Goal: Task Accomplishment & Management: Use online tool/utility

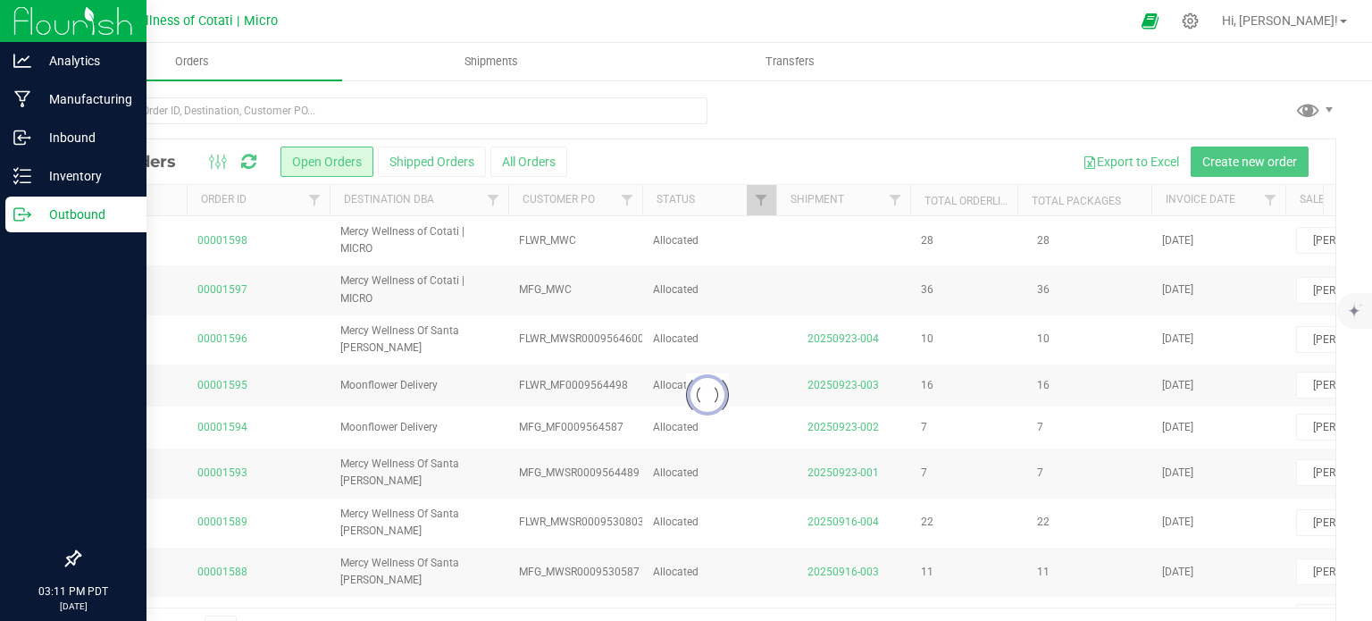
click at [86, 219] on p "Outbound" at bounding box center [84, 214] width 107 height 21
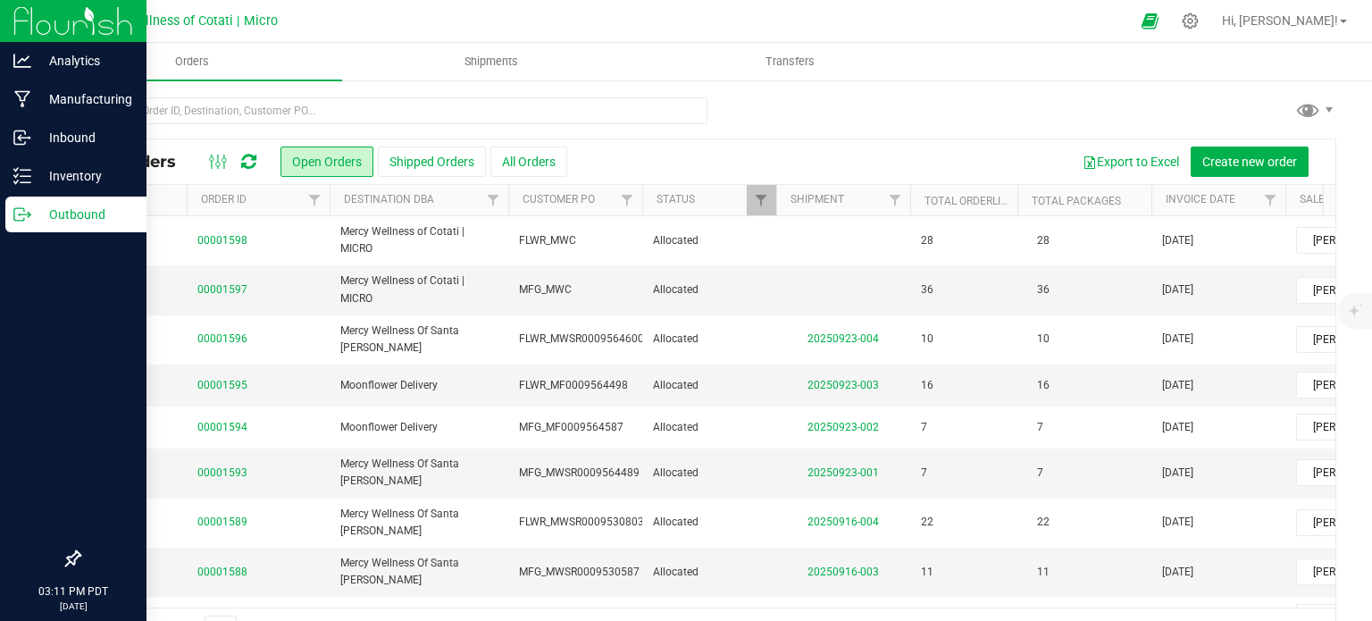
click at [86, 219] on p "Outbound" at bounding box center [84, 214] width 107 height 21
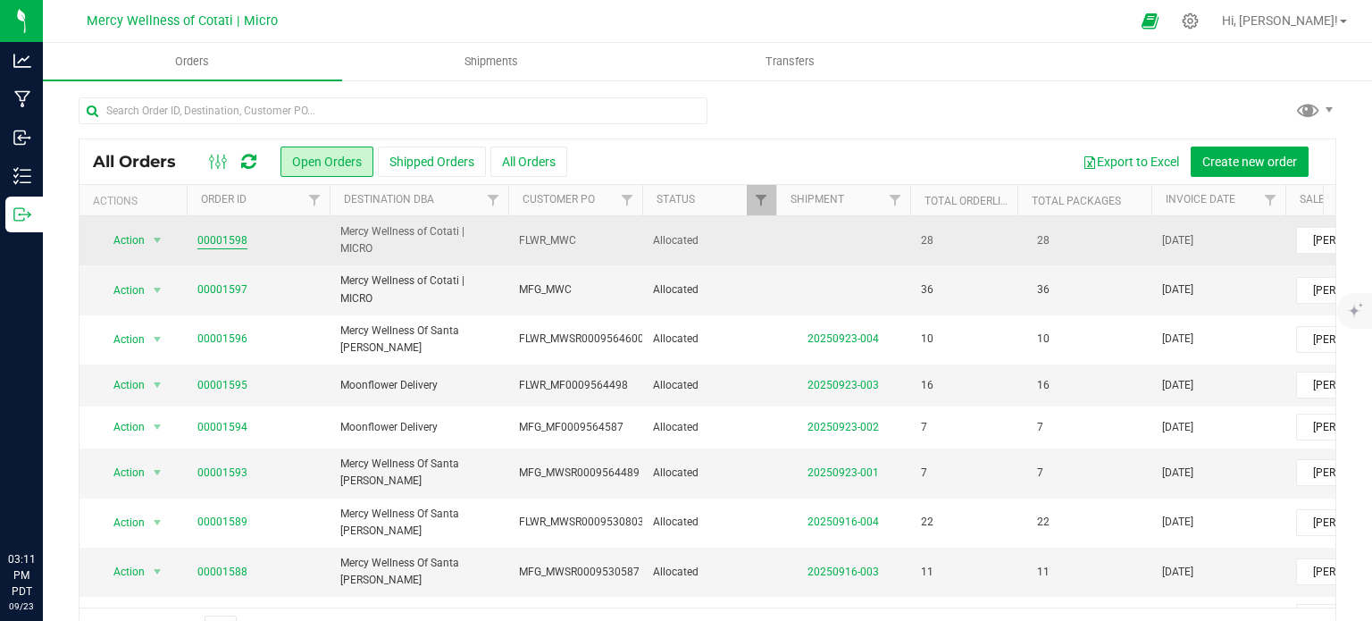
click at [225, 238] on link "00001598" at bounding box center [222, 240] width 50 height 17
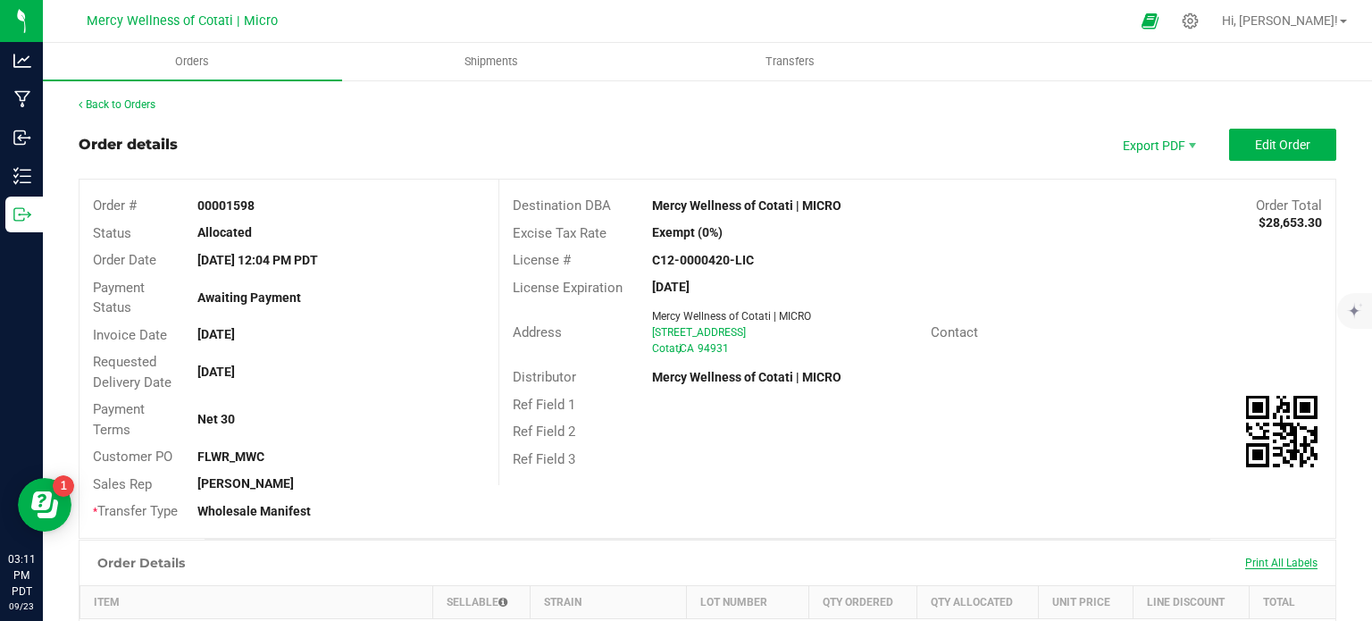
click at [1268, 562] on span "Print All Labels" at bounding box center [1281, 562] width 72 height 13
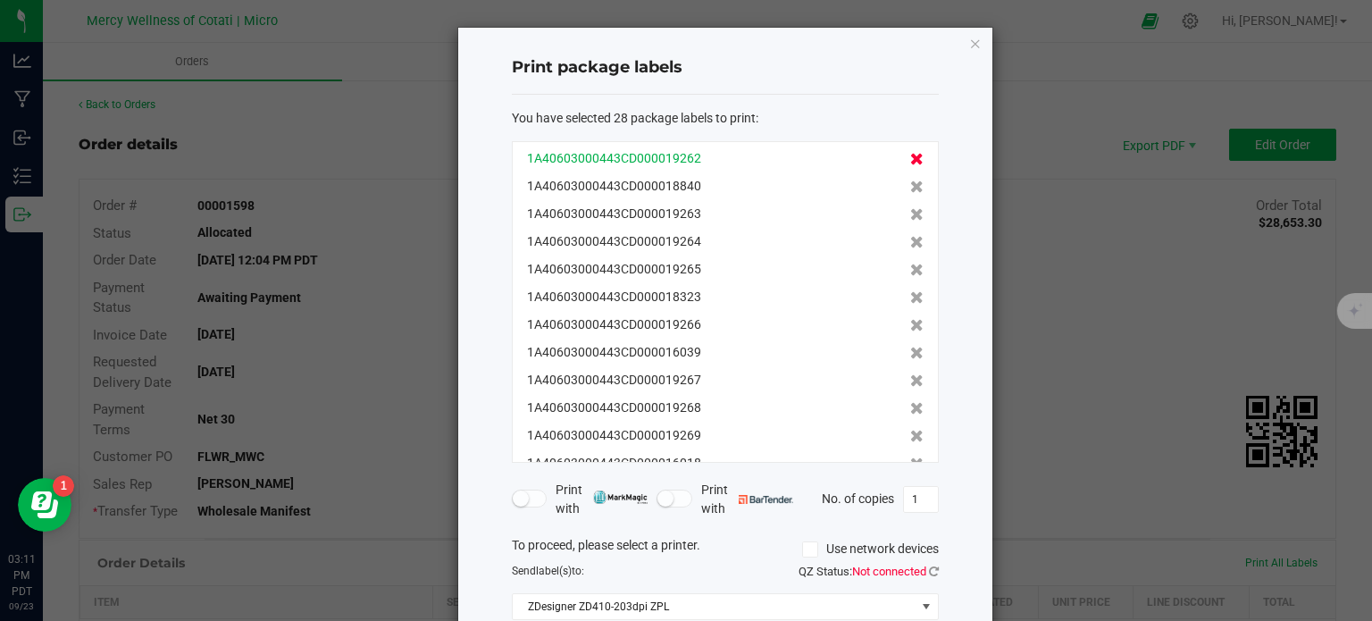
click at [910, 160] on icon at bounding box center [916, 159] width 13 height 13
click at [910, 161] on icon at bounding box center [916, 159] width 13 height 13
click at [910, 184] on icon at bounding box center [916, 186] width 13 height 13
click at [910, 208] on icon at bounding box center [916, 214] width 13 height 13
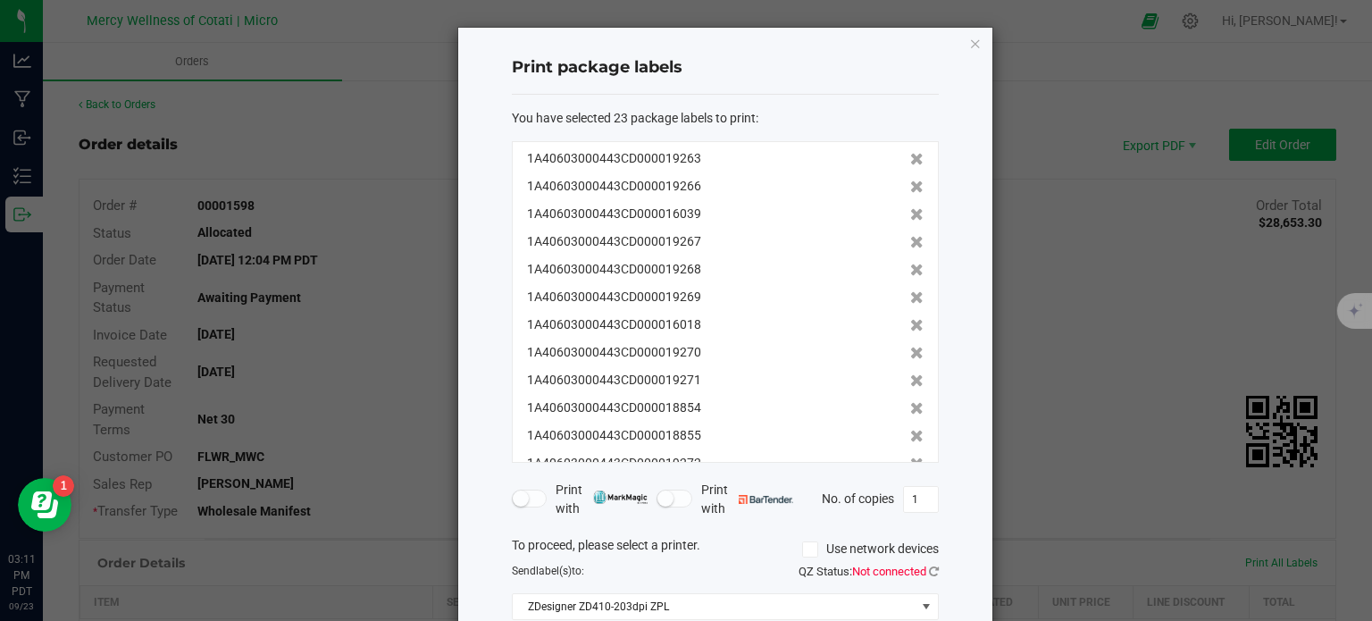
click at [910, 184] on icon at bounding box center [916, 186] width 13 height 13
click at [910, 208] on icon at bounding box center [916, 214] width 13 height 13
click at [910, 184] on icon at bounding box center [916, 186] width 13 height 13
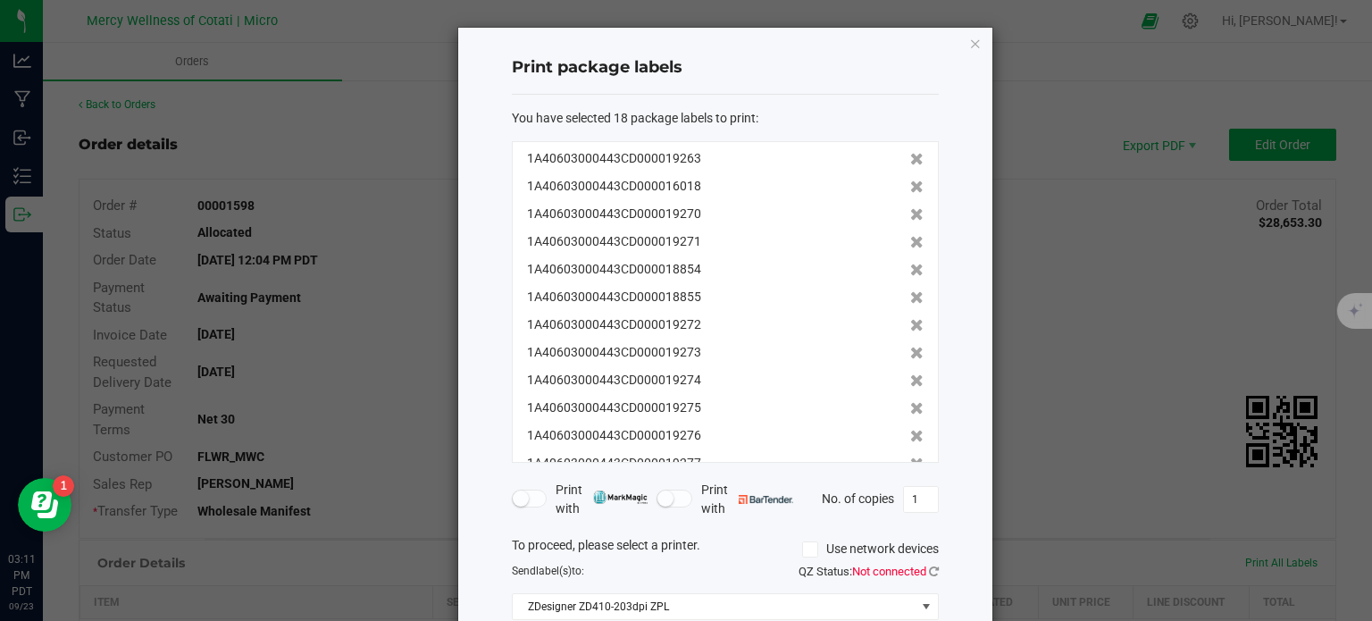
click at [910, 184] on icon at bounding box center [916, 186] width 13 height 13
click at [910, 208] on icon at bounding box center [916, 214] width 13 height 13
click at [910, 184] on icon at bounding box center [916, 186] width 13 height 13
click at [910, 208] on icon at bounding box center [916, 214] width 13 height 13
click at [910, 184] on icon at bounding box center [916, 186] width 13 height 13
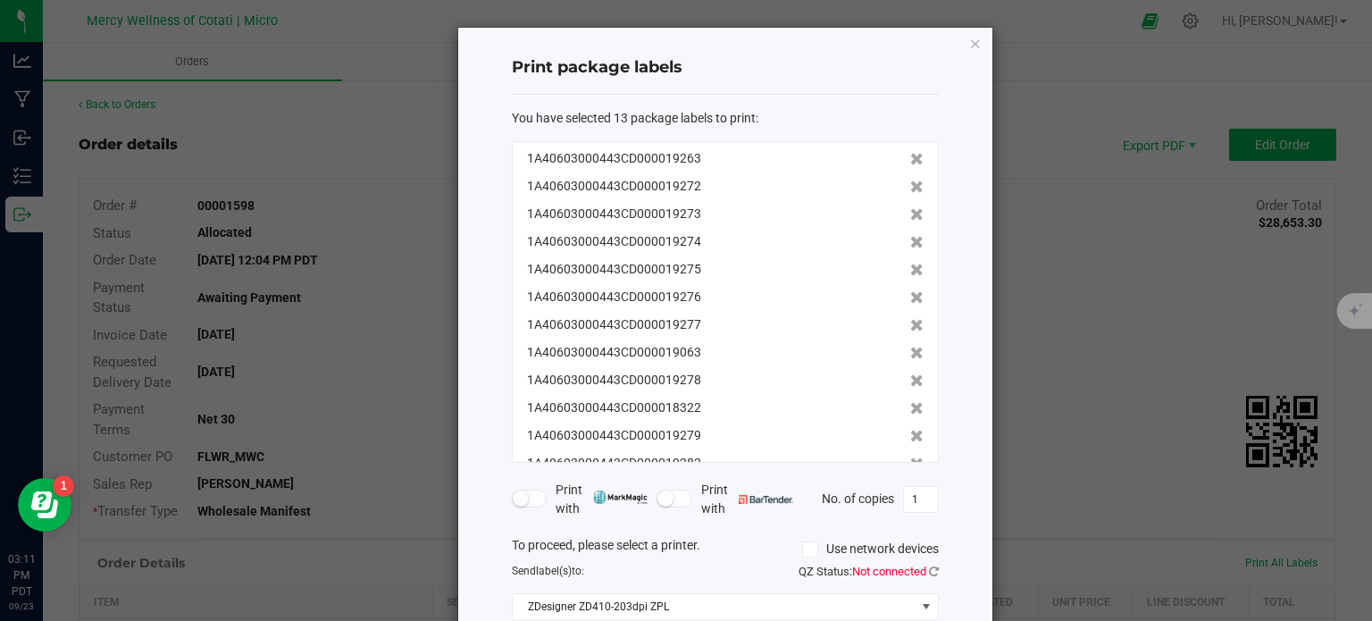
click at [910, 184] on icon at bounding box center [916, 186] width 13 height 13
click at [910, 208] on icon at bounding box center [916, 214] width 13 height 13
click at [910, 184] on icon at bounding box center [916, 186] width 13 height 13
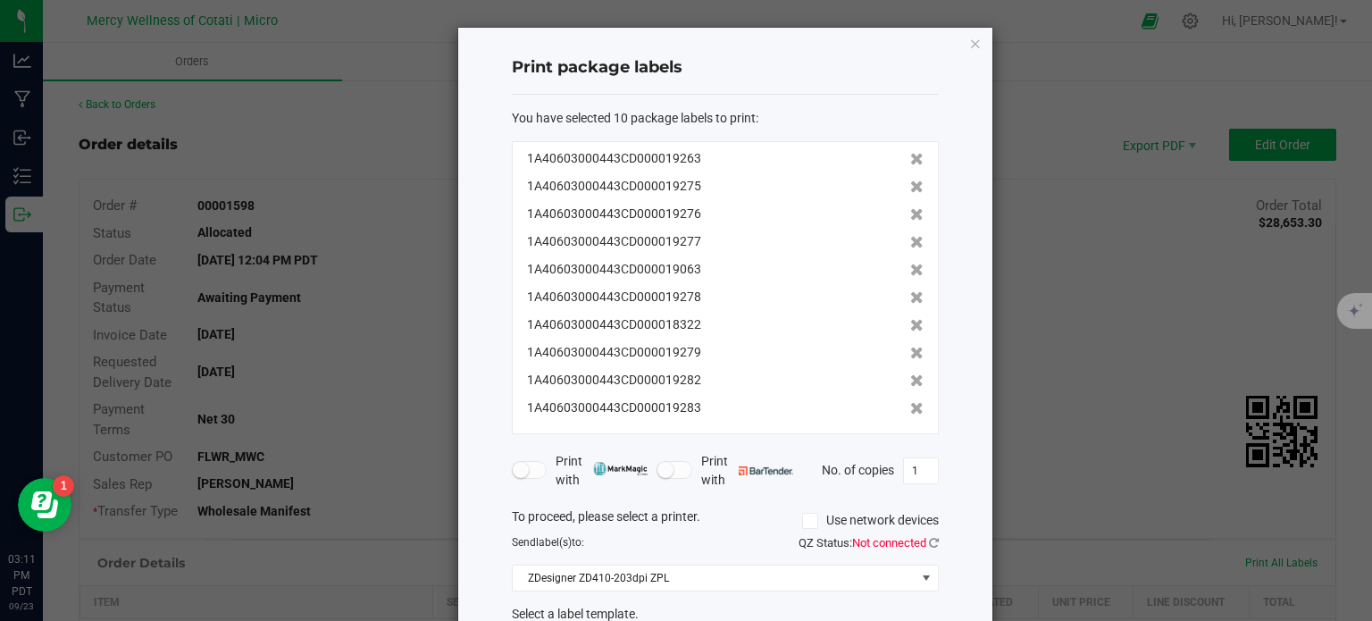
click at [910, 184] on icon at bounding box center [916, 186] width 13 height 13
click at [910, 208] on icon at bounding box center [916, 214] width 13 height 13
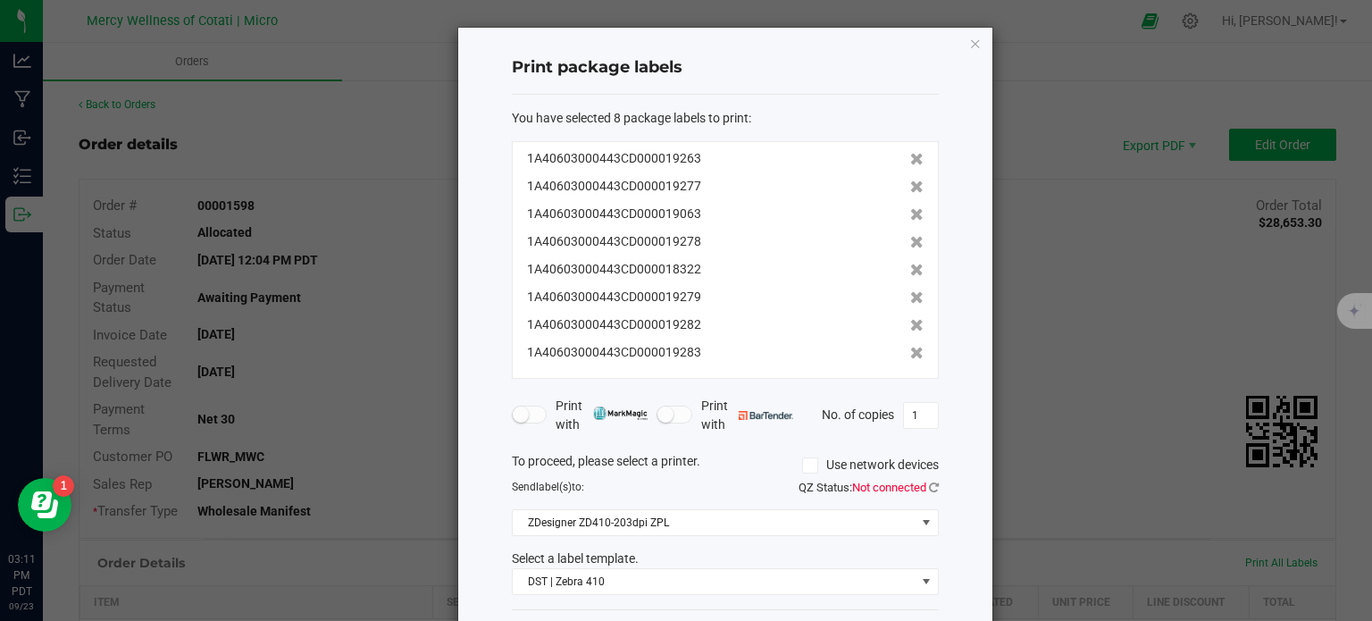
click at [910, 184] on icon at bounding box center [916, 186] width 13 height 13
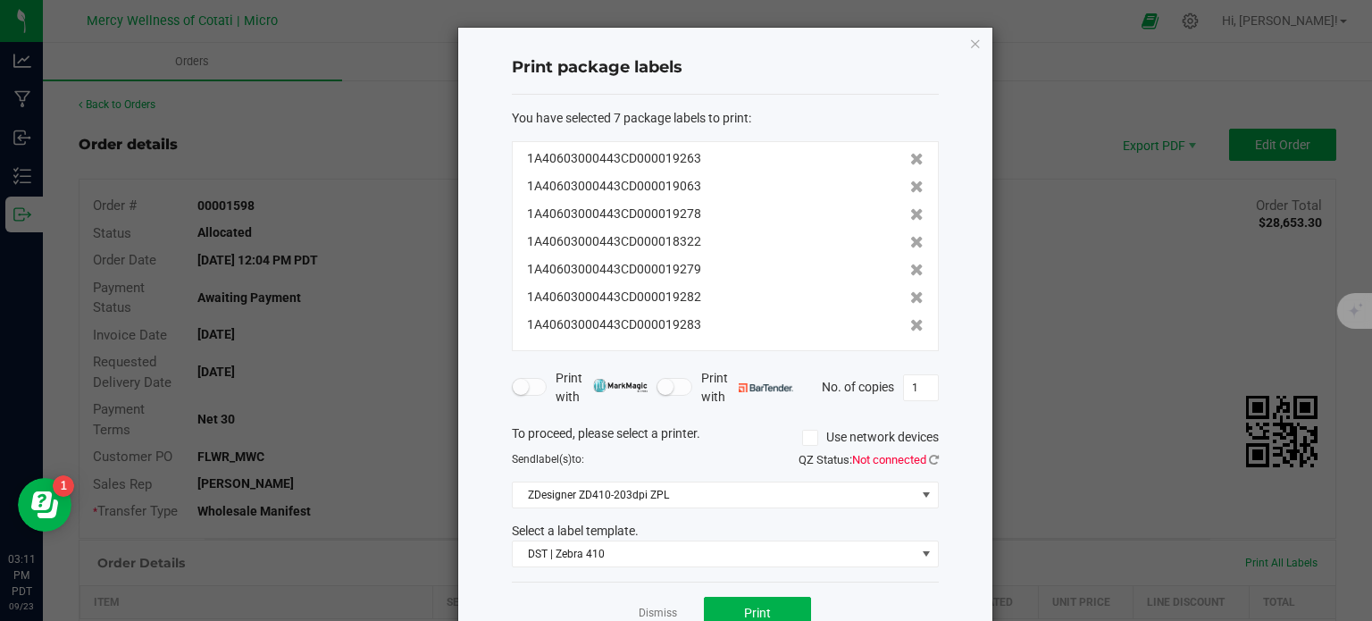
click at [910, 184] on icon at bounding box center [916, 186] width 13 height 13
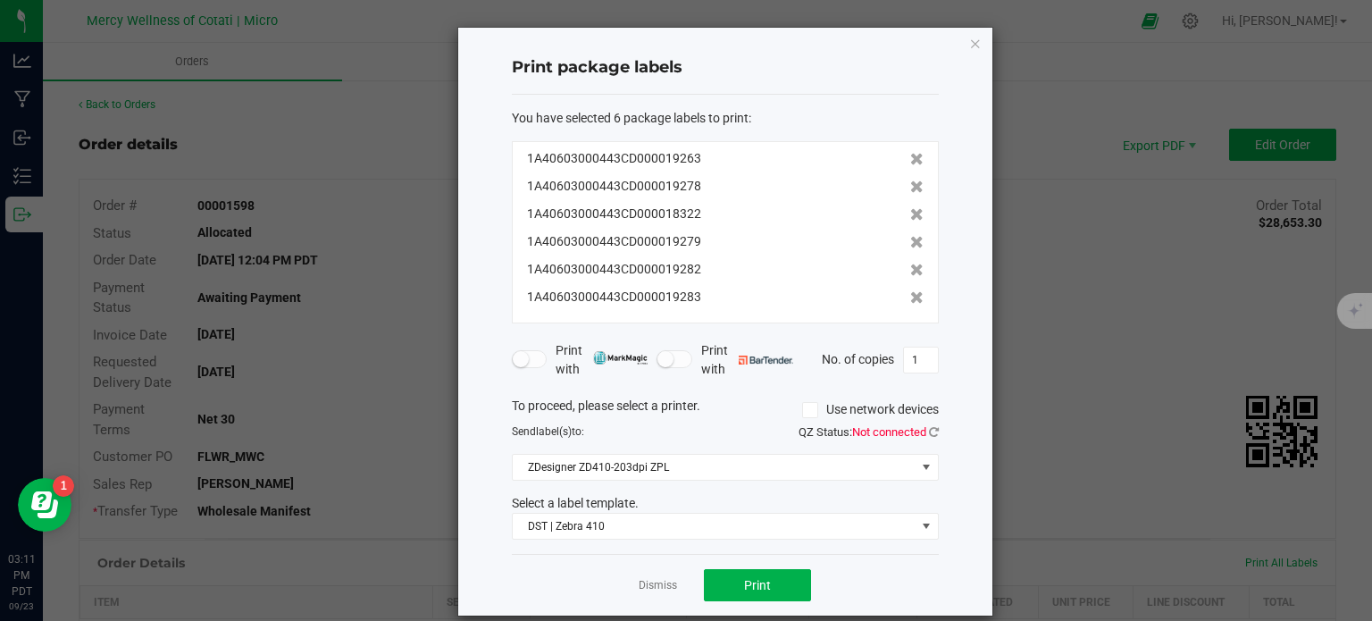
click at [910, 184] on icon at bounding box center [916, 186] width 13 height 13
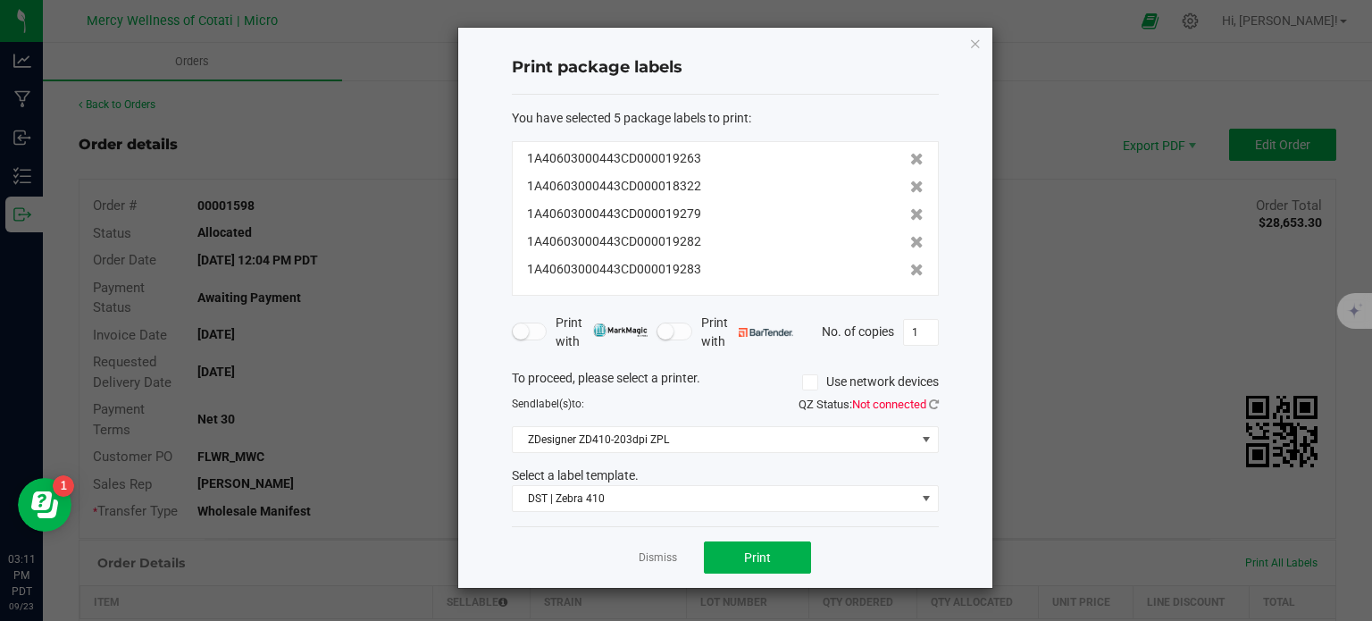
click at [910, 184] on icon at bounding box center [916, 186] width 13 height 13
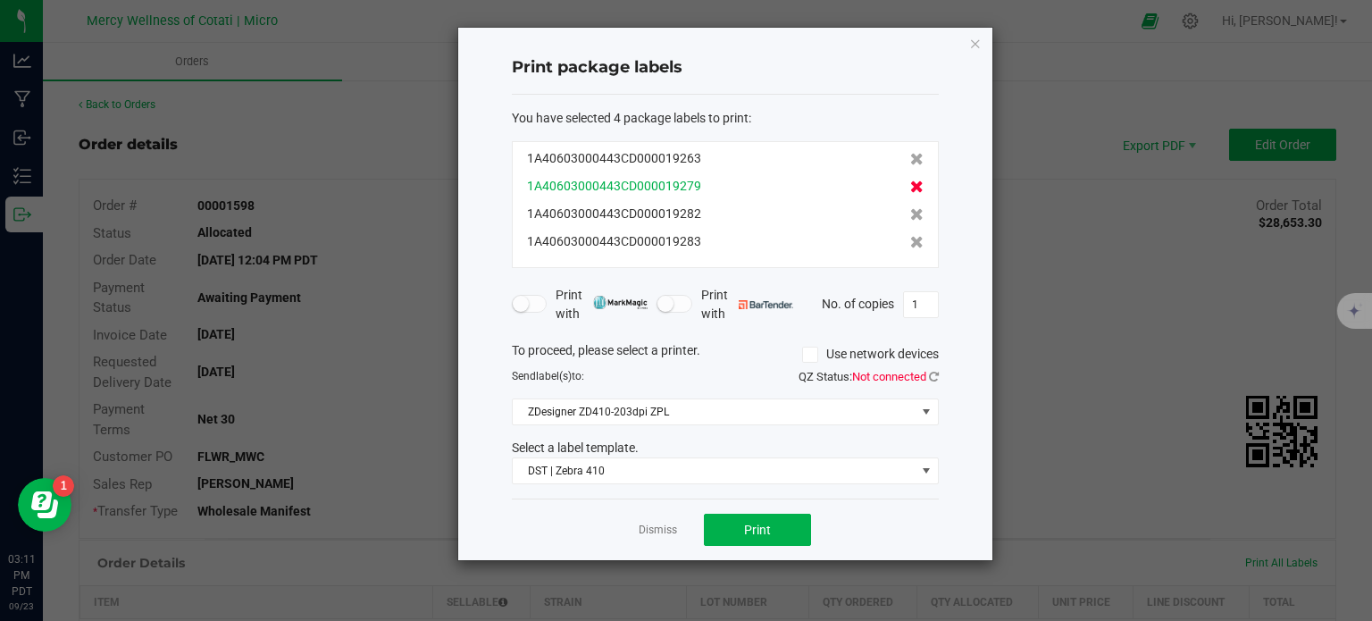
click at [910, 188] on icon at bounding box center [916, 186] width 13 height 13
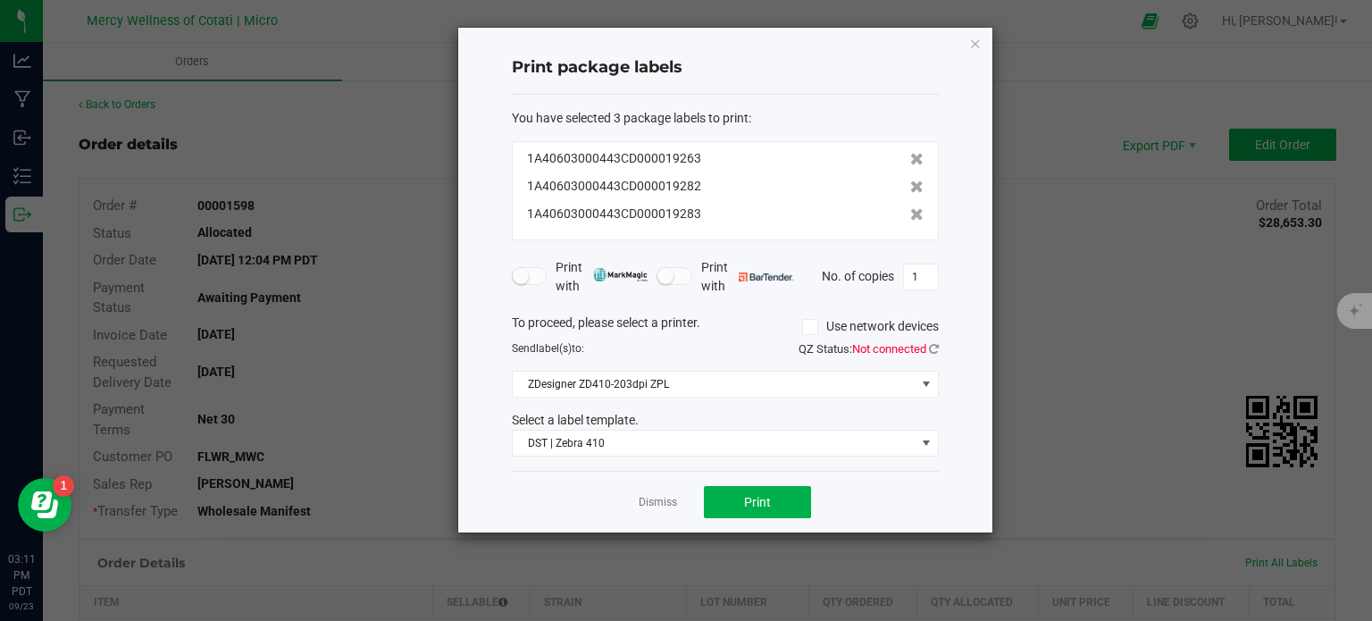
click at [910, 188] on icon at bounding box center [916, 186] width 13 height 13
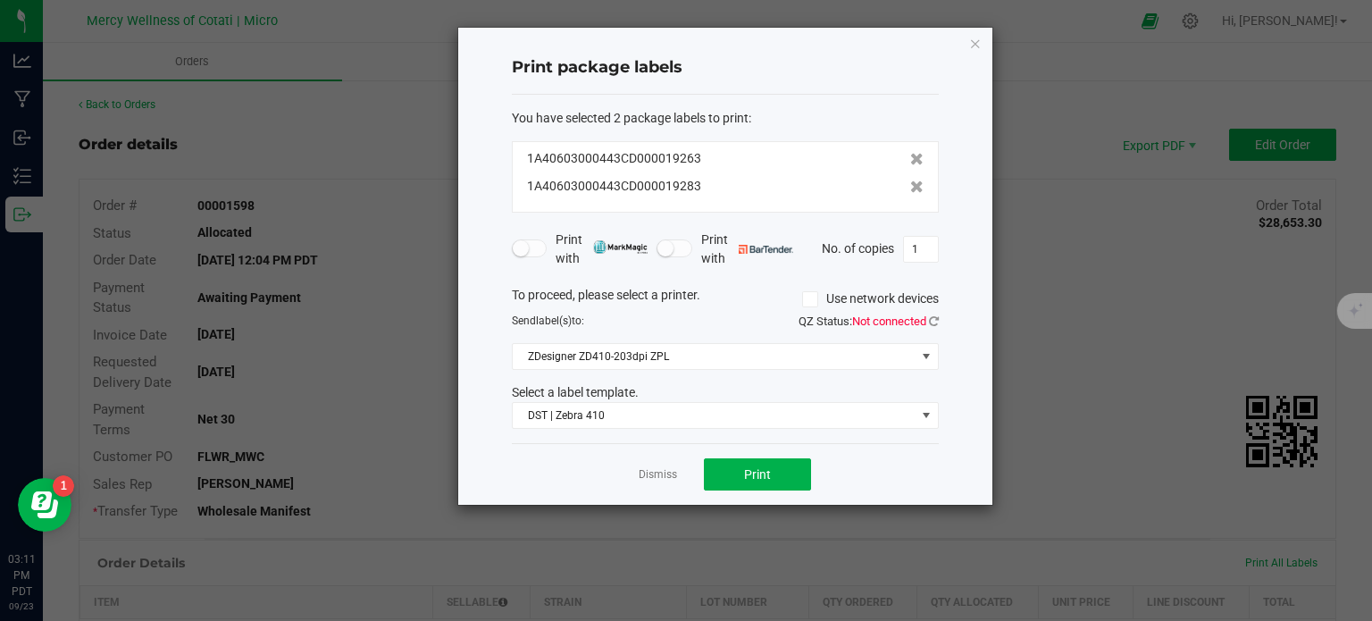
click at [910, 188] on icon at bounding box center [916, 186] width 13 height 13
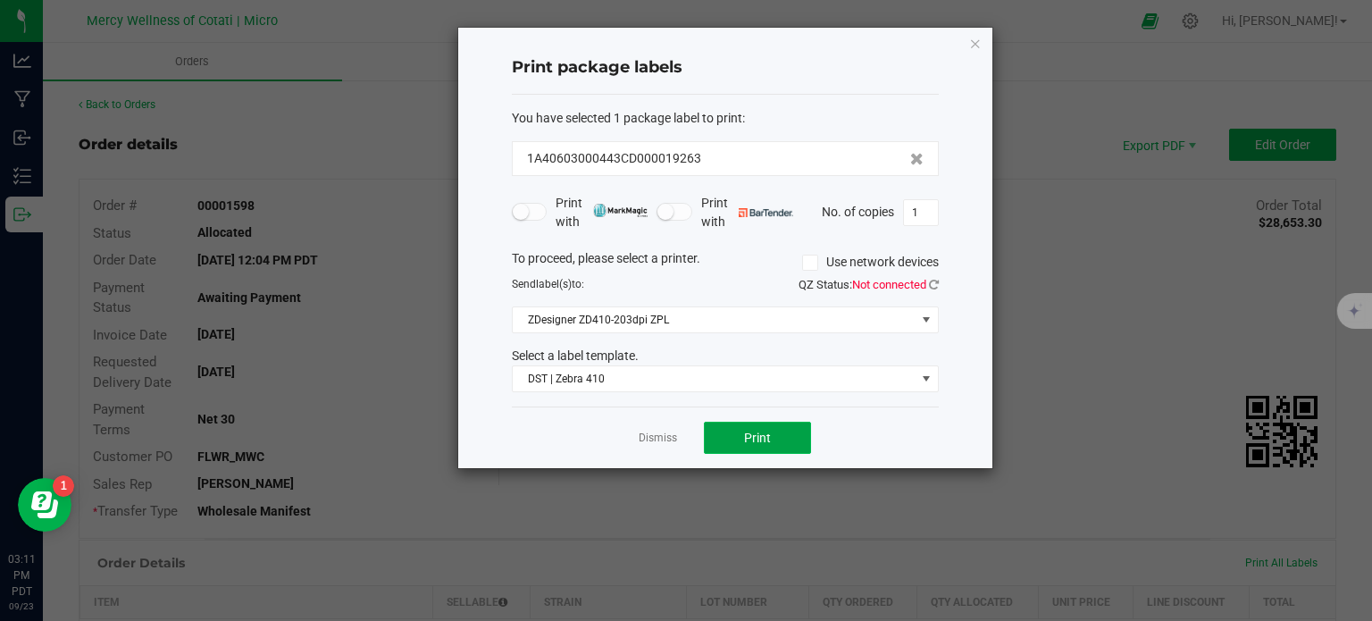
click at [747, 438] on span "Print" at bounding box center [757, 437] width 27 height 14
